Goal: Information Seeking & Learning: Learn about a topic

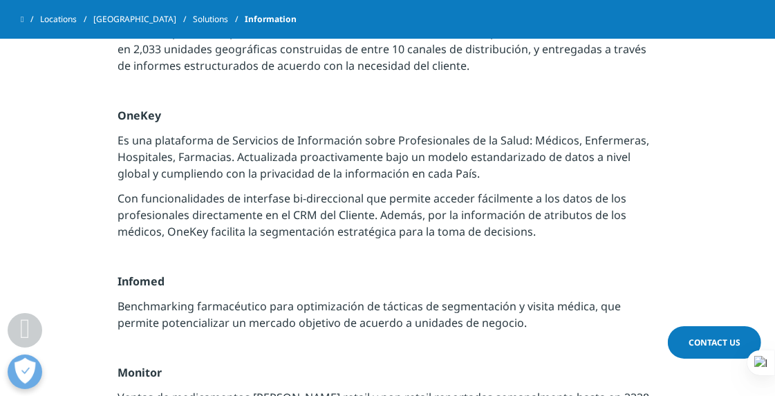
scroll to position [1476, 0]
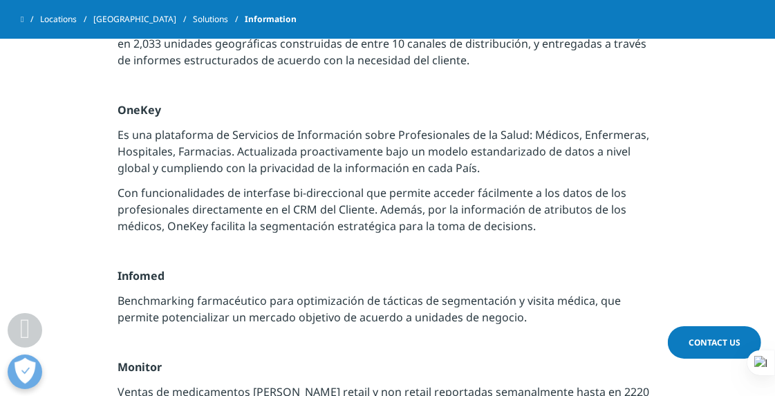
click at [345, 198] on p "Con funcionalidades de interfase bi-direccional que permite acceder fácilmente …" at bounding box center [388, 214] width 540 height 58
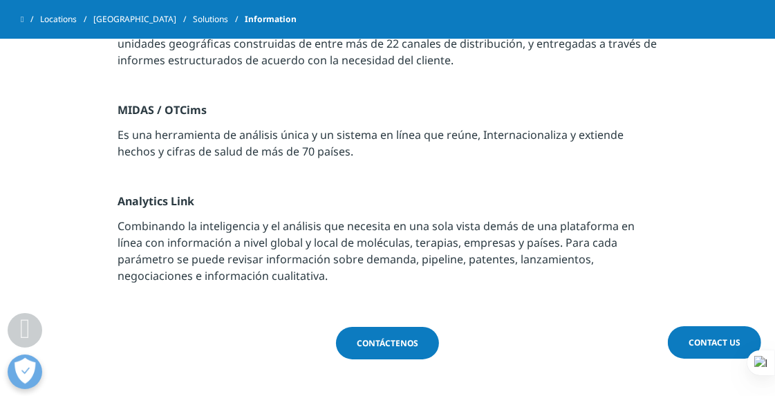
scroll to position [1840, 0]
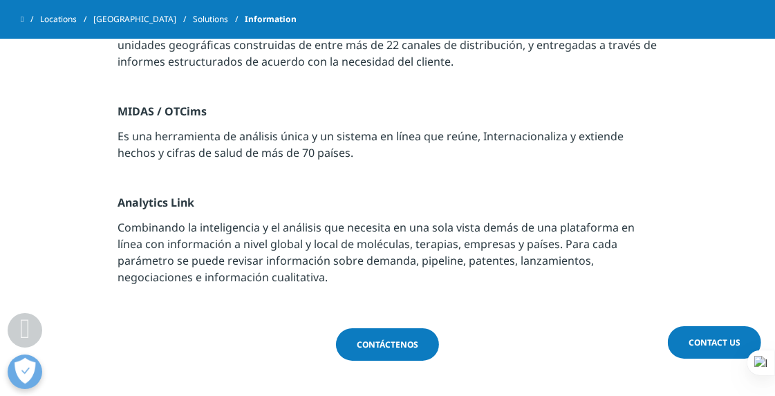
click at [193, 22] on link "Solutions" at bounding box center [219, 19] width 52 height 25
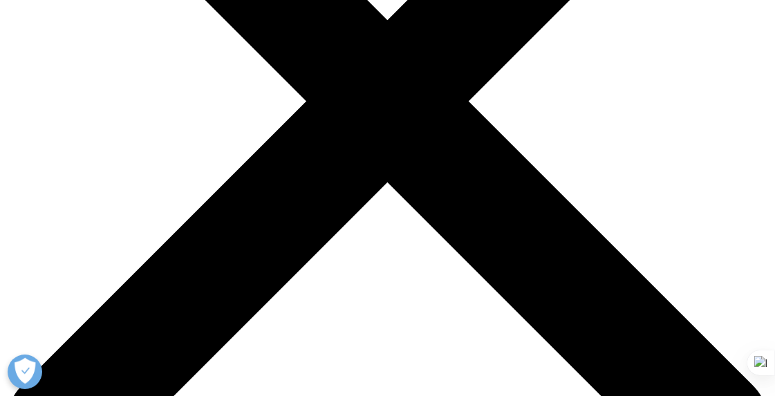
scroll to position [294, 0]
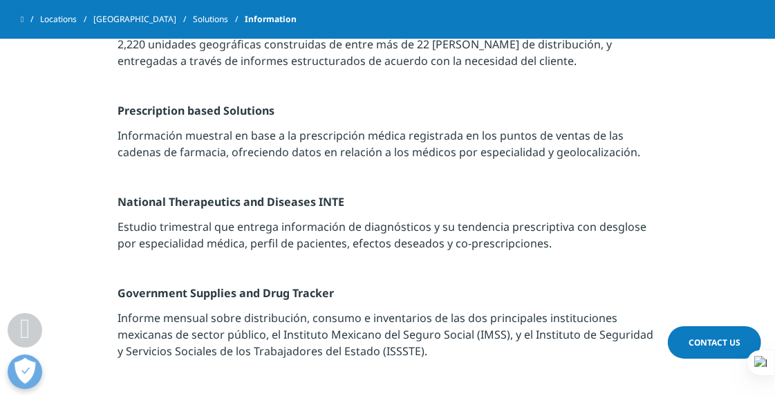
scroll to position [592, 0]
